Goal: Information Seeking & Learning: Learn about a topic

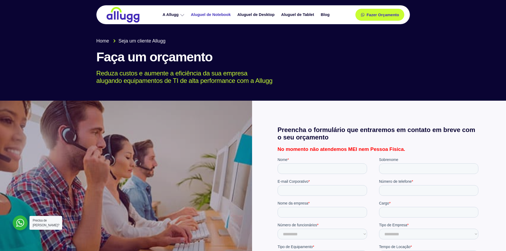
click at [207, 15] on link "Aluguel de Notebook" at bounding box center [211, 14] width 47 height 9
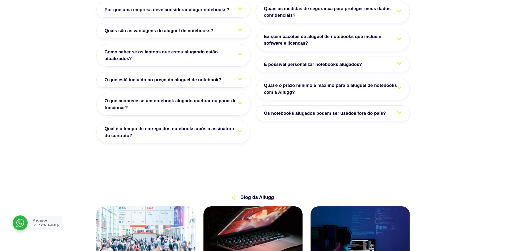
scroll to position [957, 0]
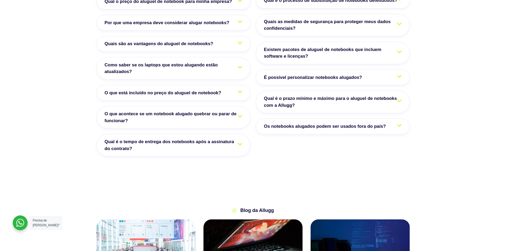
click at [226, 62] on span "Como saber se os laptops que estou alugando estão atualizados?" at bounding box center [174, 69] width 138 height 14
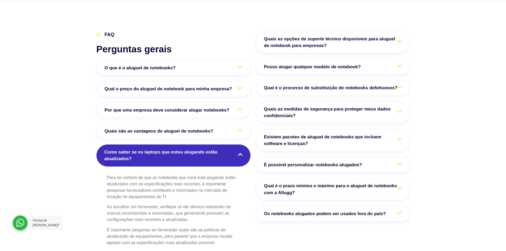
scroll to position [850, 0]
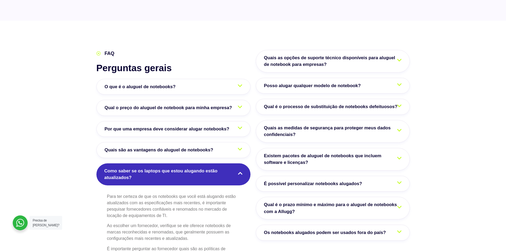
click at [204, 147] on span "Quais são as vantagens do aluguel de notebooks?" at bounding box center [160, 150] width 111 height 7
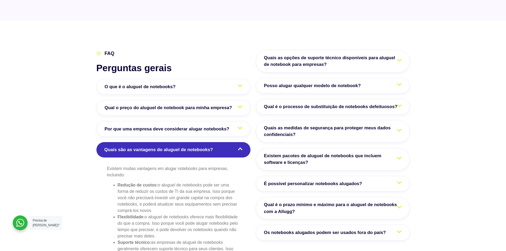
click at [293, 153] on span "Existem pacotes de aluguel de notebooks que incluem software e licenças?" at bounding box center [333, 160] width 138 height 14
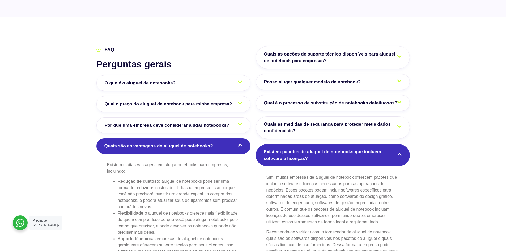
scroll to position [957, 0]
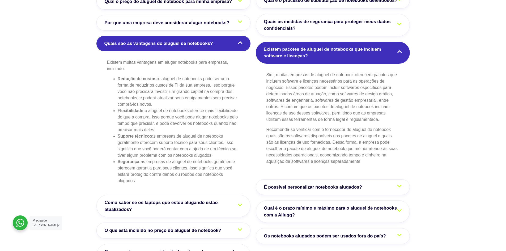
click at [310, 184] on span "É possível personalizar notebooks alugados?" at bounding box center [314, 187] width 101 height 7
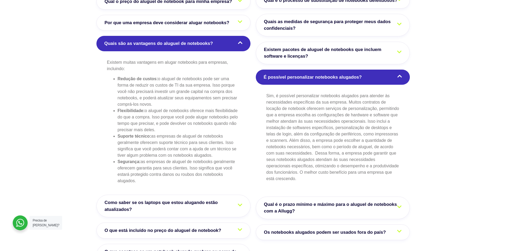
click at [310, 197] on link "Qual é o prazo mínimo e máximo para o aluguel de notebooks com a Allugg?" at bounding box center [333, 208] width 154 height 23
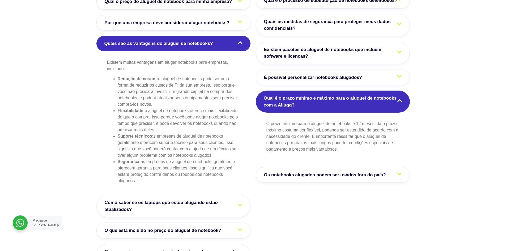
click at [313, 172] on span "Os notebooks alugados podem ser usados fora do país?" at bounding box center [326, 175] width 125 height 7
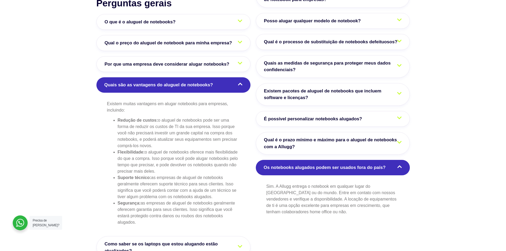
scroll to position [904, 0]
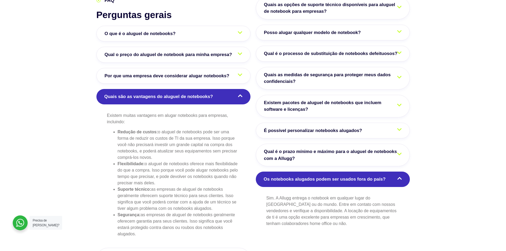
click at [312, 71] on span "Quais as medidas de segurança para proteger meus dados confidenciais?" at bounding box center [333, 78] width 138 height 14
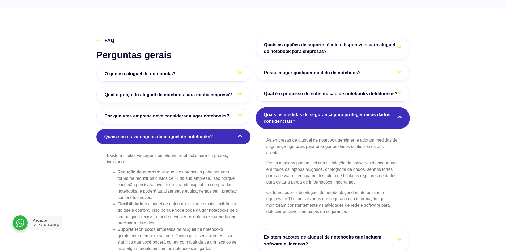
scroll to position [850, 0]
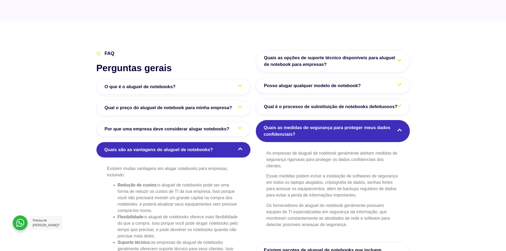
click at [328, 82] on span "Posso alugar qualquer modelo de notebook?" at bounding box center [314, 85] width 100 height 7
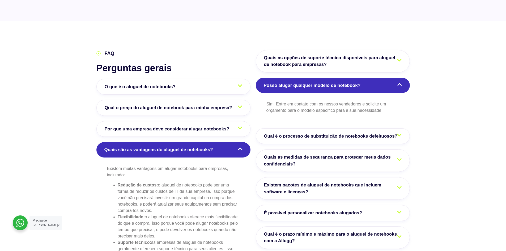
click at [322, 54] on span "Quais as opções de suporte técnico disponíveis para aluguel de notebook para em…" at bounding box center [333, 61] width 138 height 14
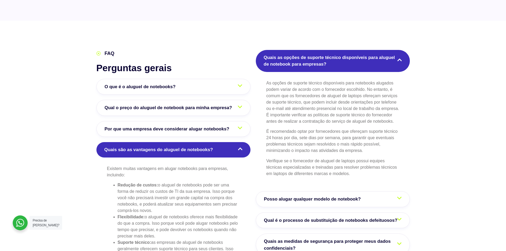
click at [207, 104] on span "Qual o preço do aluguel de notebook para minha empresa?" at bounding box center [170, 107] width 130 height 7
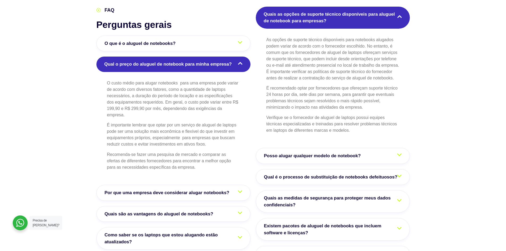
scroll to position [1010, 0]
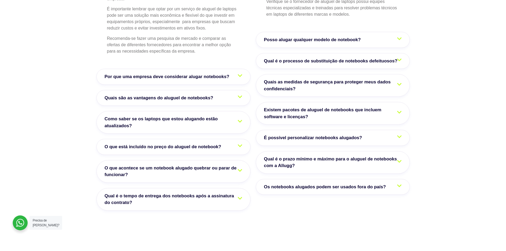
click at [167, 73] on span "Por que uma empresa deve considerar alugar notebooks?" at bounding box center [169, 76] width 128 height 7
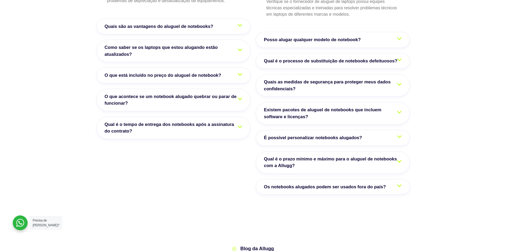
scroll to position [904, 0]
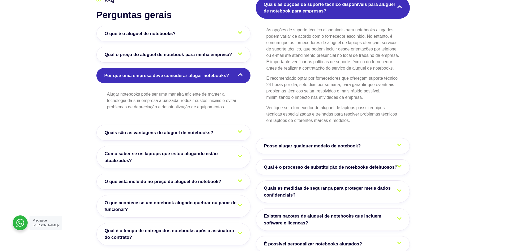
click at [220, 227] on span "Qual é o tempo de entrega dos notebooks após a assinatura do contrato?" at bounding box center [174, 234] width 138 height 14
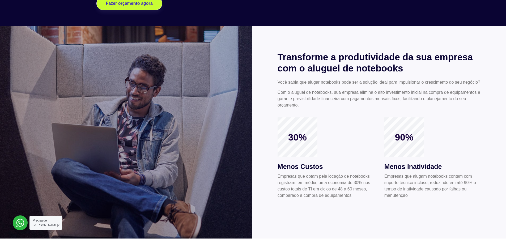
scroll to position [0, 0]
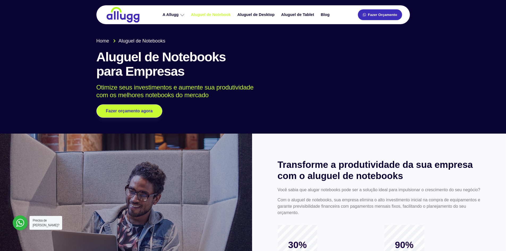
click at [371, 19] on link "Fazer Orçamento" at bounding box center [380, 14] width 44 height 11
